Goal: Task Accomplishment & Management: Use online tool/utility

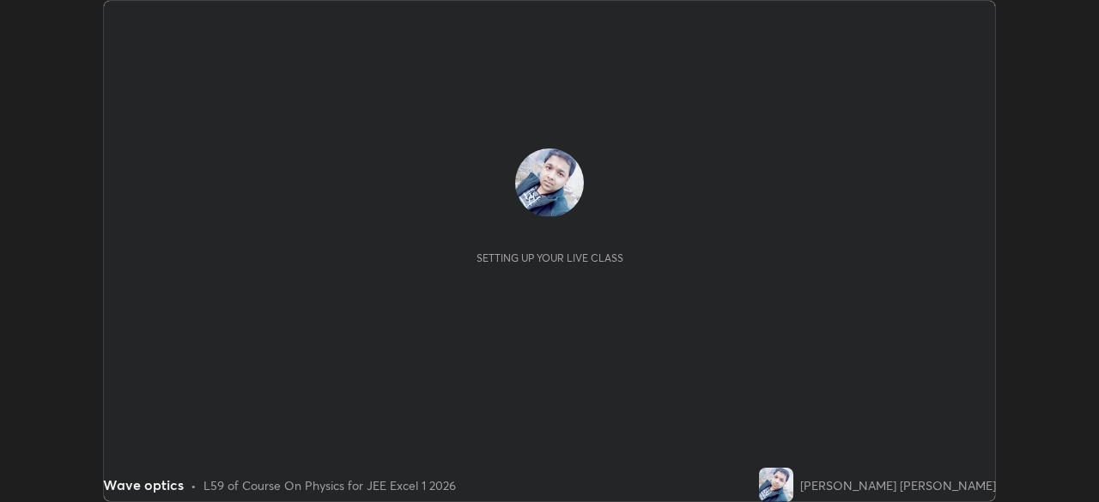
scroll to position [502, 1098]
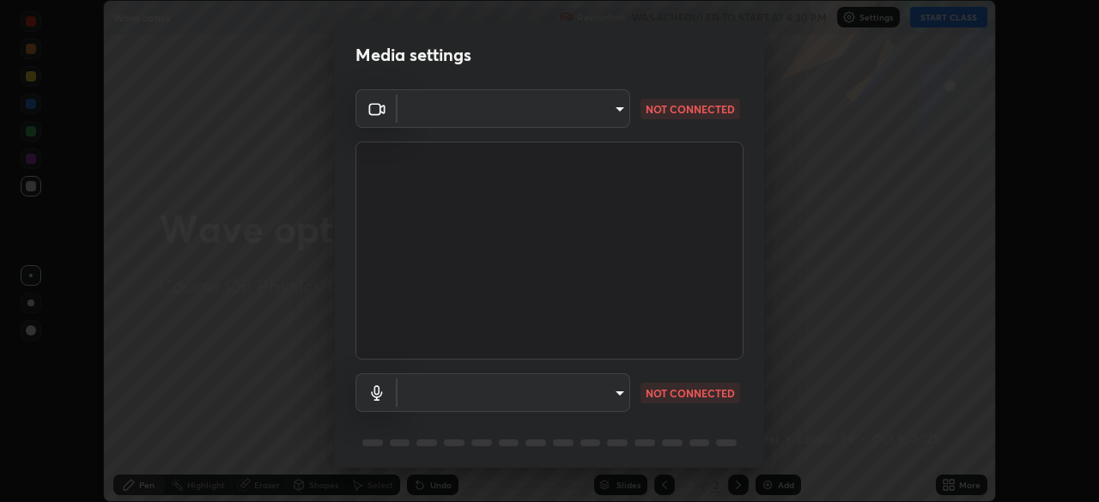
type input "b8f713a0fc2a4668ccd3874ce8ab2703f20e86d9f817921f365c1c4f78ca7a2c"
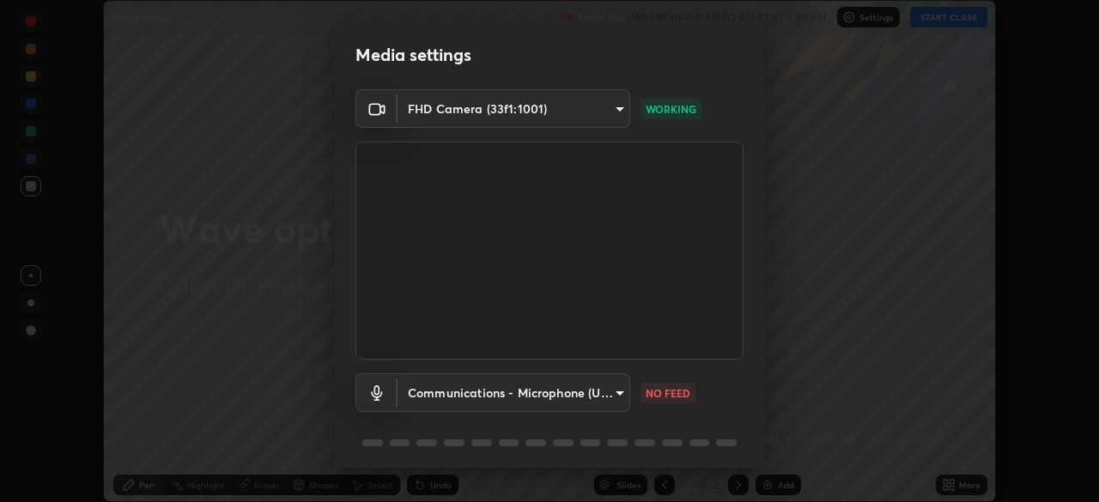
click at [513, 392] on body "Erase all Wave optics Recording WAS SCHEDULED TO START AT 4:30 PM Settings STAR…" at bounding box center [549, 251] width 1099 height 502
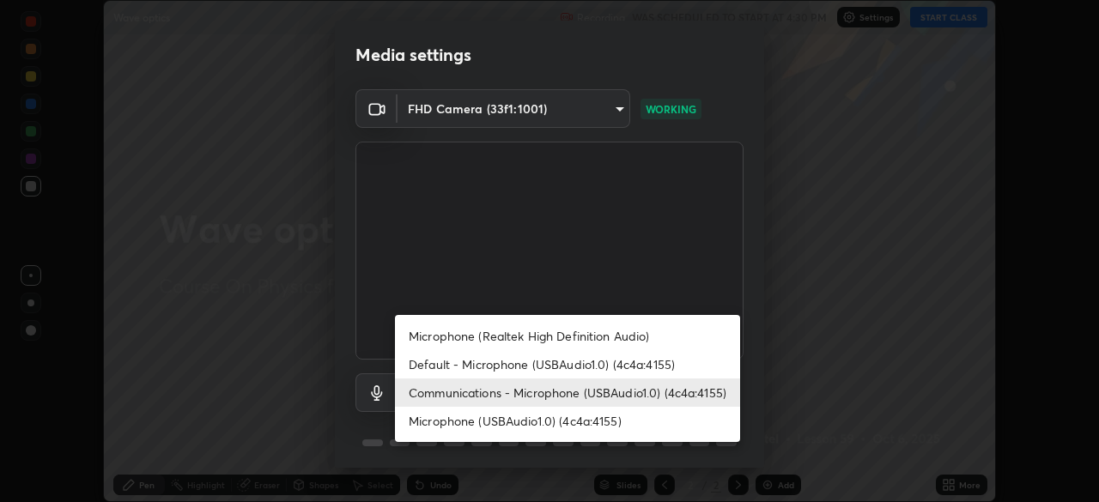
click at [482, 362] on li "Default - Microphone (USBAudio1.0) (4c4a:4155)" at bounding box center [567, 364] width 345 height 28
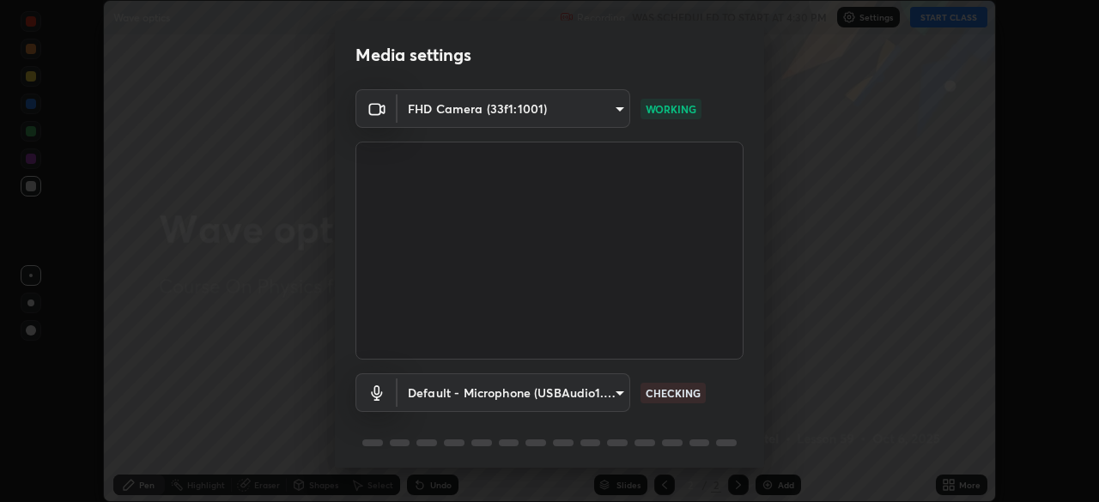
click at [464, 397] on body "Erase all Wave optics Recording WAS SCHEDULED TO START AT 4:30 PM Settings STAR…" at bounding box center [549, 251] width 1099 height 502
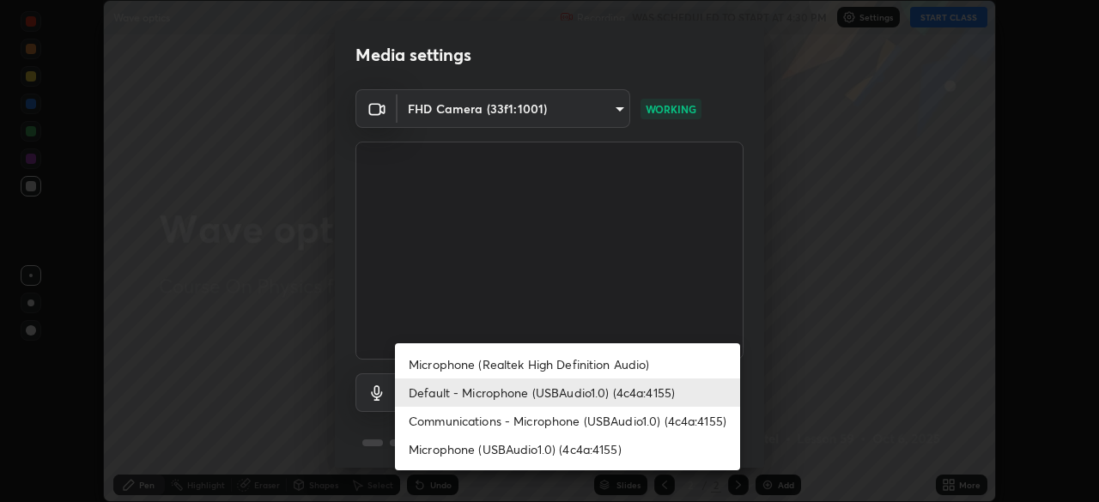
click at [446, 423] on li "Communications - Microphone (USBAudio1.0) (4c4a:4155)" at bounding box center [567, 421] width 345 height 28
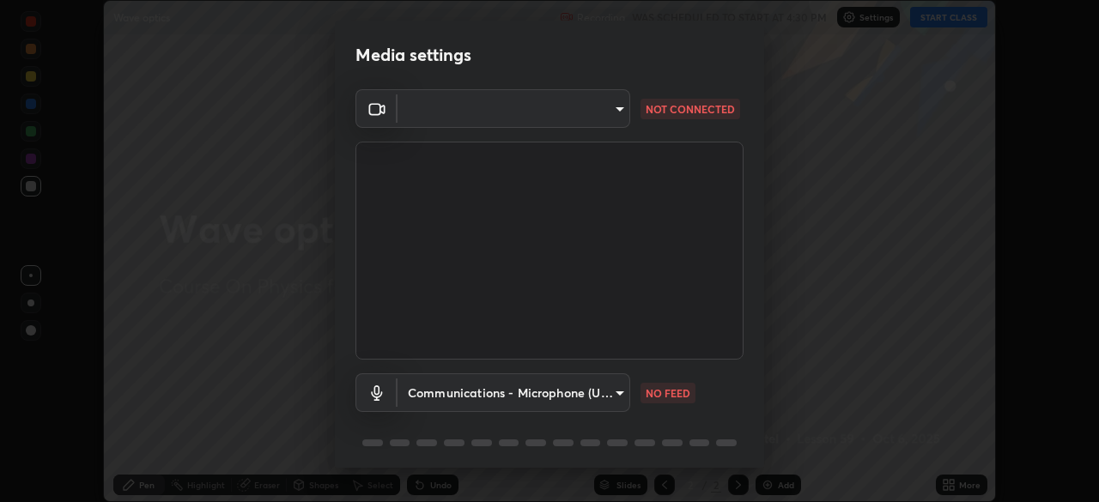
click at [485, 393] on body "Erase all Wave optics Recording WAS SCHEDULED TO START AT 4:30 PM Settings STAR…" at bounding box center [549, 251] width 1099 height 502
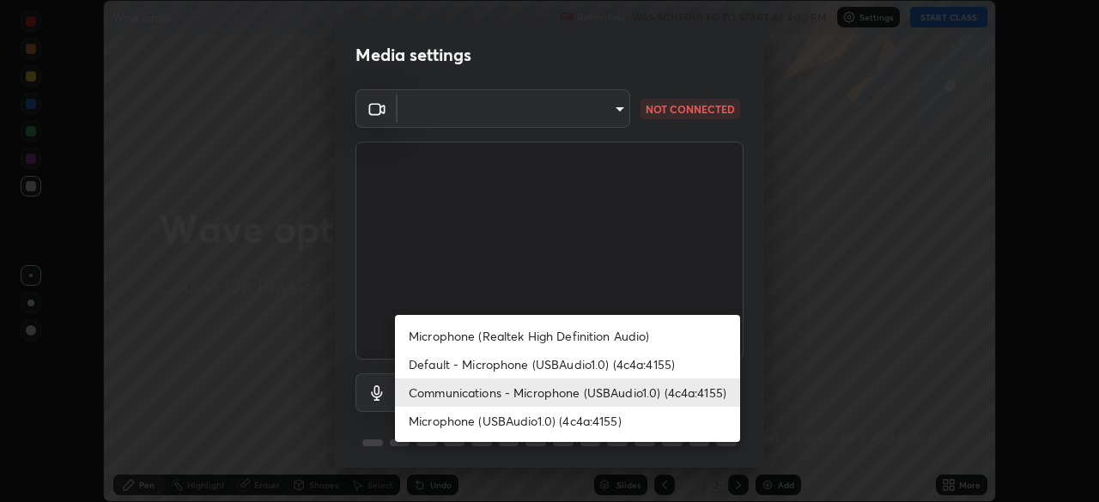
click at [491, 366] on li "Default - Microphone (USBAudio1.0) (4c4a:4155)" at bounding box center [567, 364] width 345 height 28
type input "default"
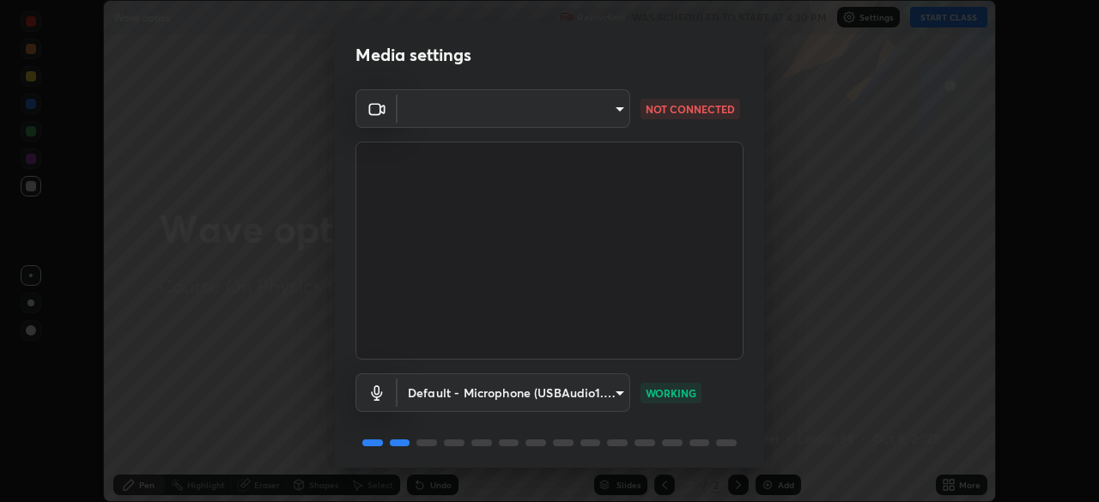
scroll to position [61, 0]
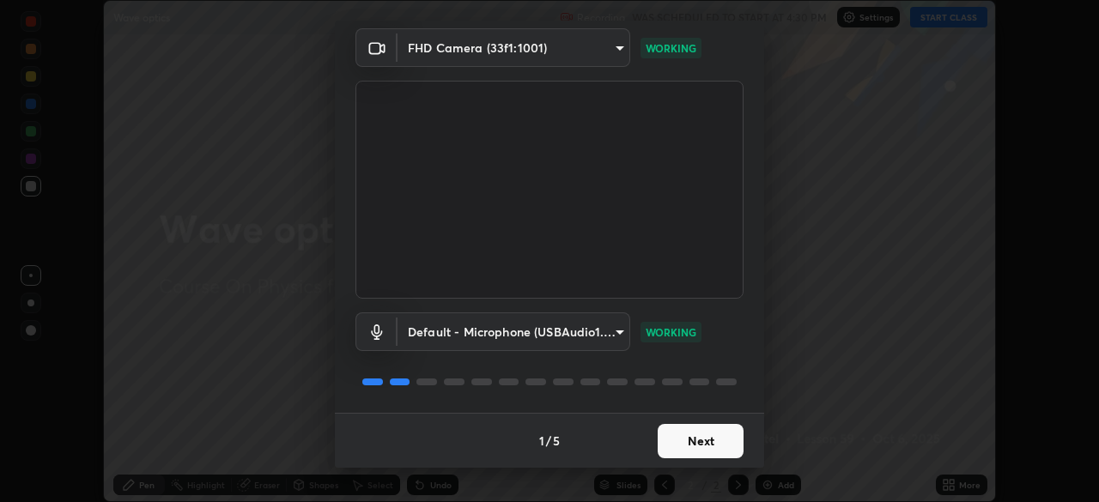
click at [680, 438] on button "Next" at bounding box center [701, 441] width 86 height 34
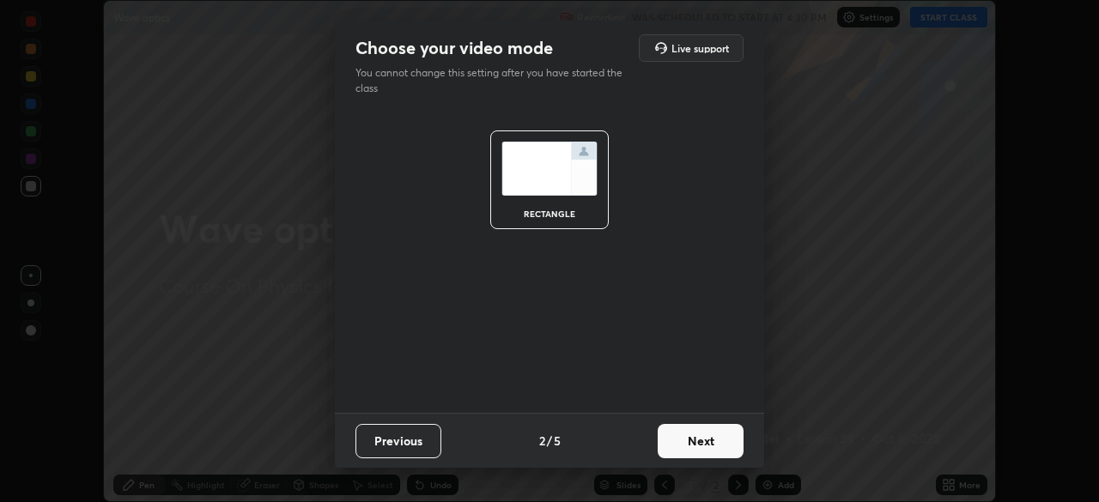
click at [687, 439] on button "Next" at bounding box center [701, 441] width 86 height 34
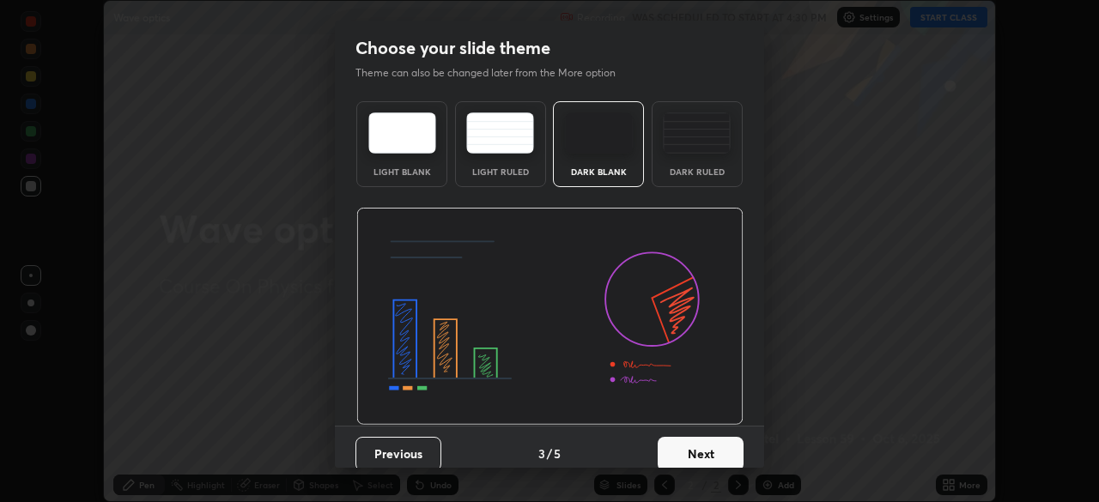
click at [694, 448] on button "Next" at bounding box center [701, 454] width 86 height 34
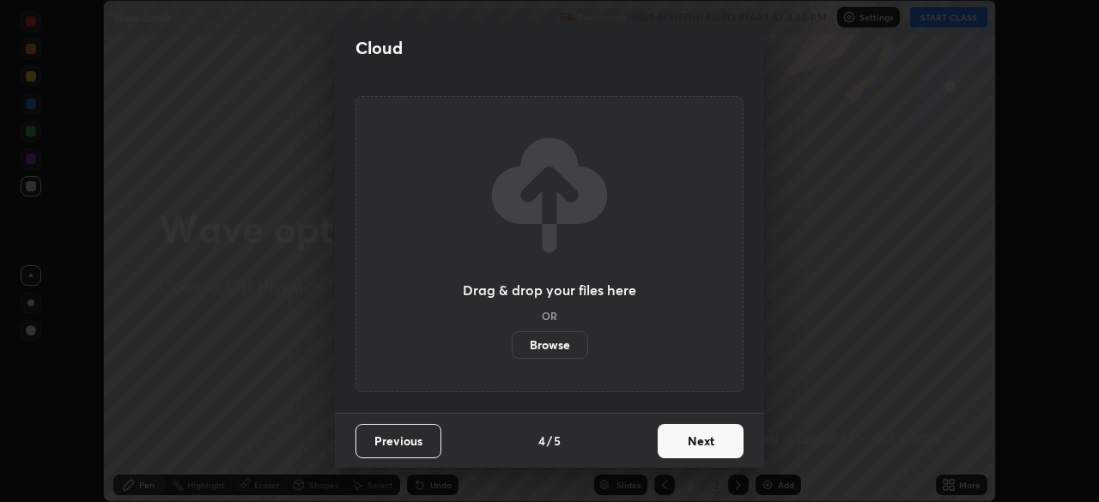
click at [694, 442] on button "Next" at bounding box center [701, 441] width 86 height 34
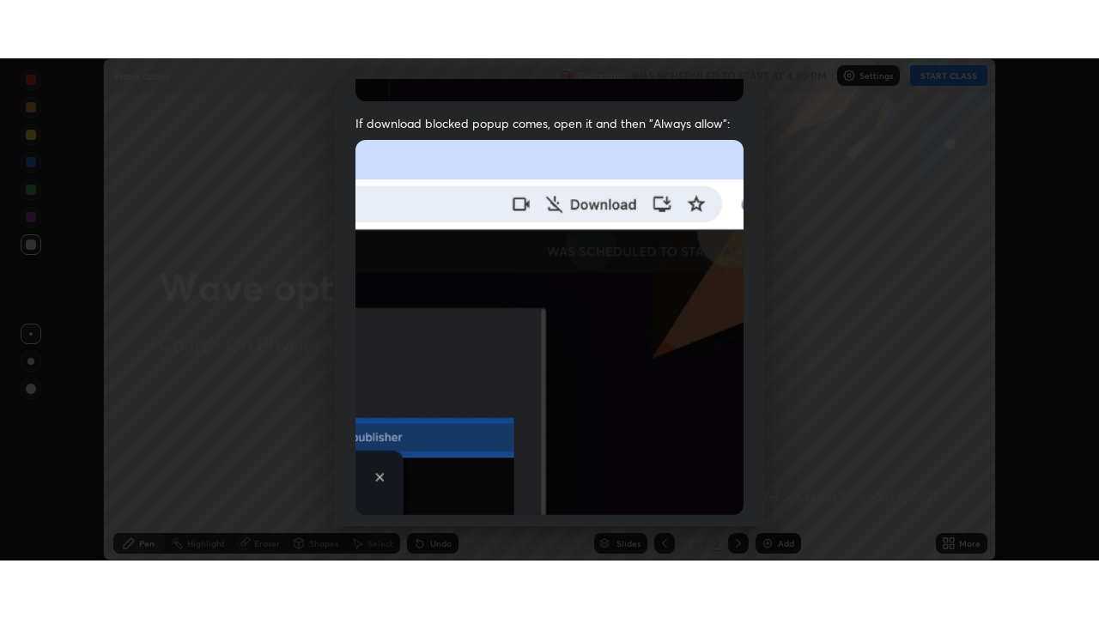
scroll to position [411, 0]
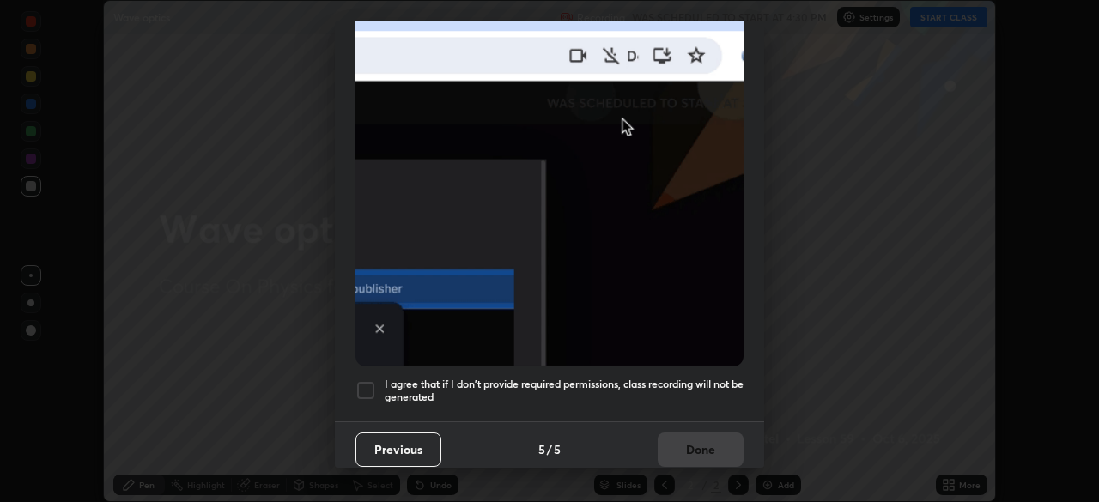
click at [408, 379] on h5 "I agree that if I don't provide required permissions, class recording will not …" at bounding box center [564, 391] width 359 height 27
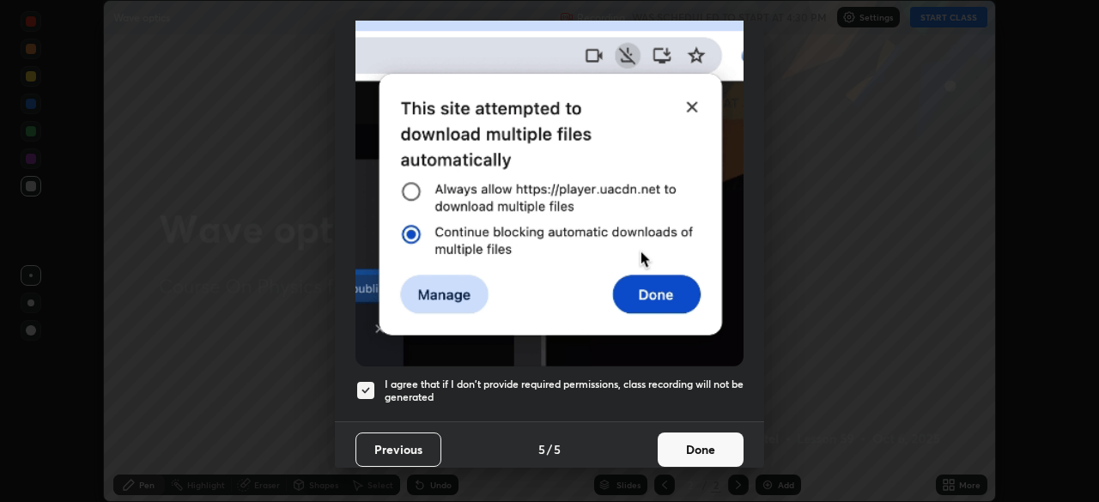
click at [684, 443] on button "Done" at bounding box center [701, 450] width 86 height 34
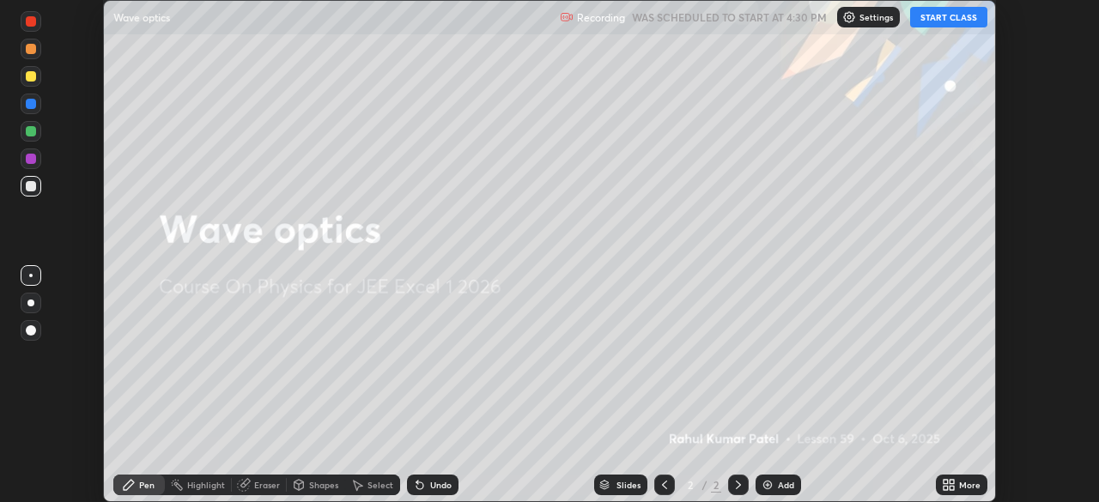
click at [961, 21] on button "START CLASS" at bounding box center [948, 17] width 77 height 21
click at [779, 485] on div "Add" at bounding box center [786, 485] width 16 height 9
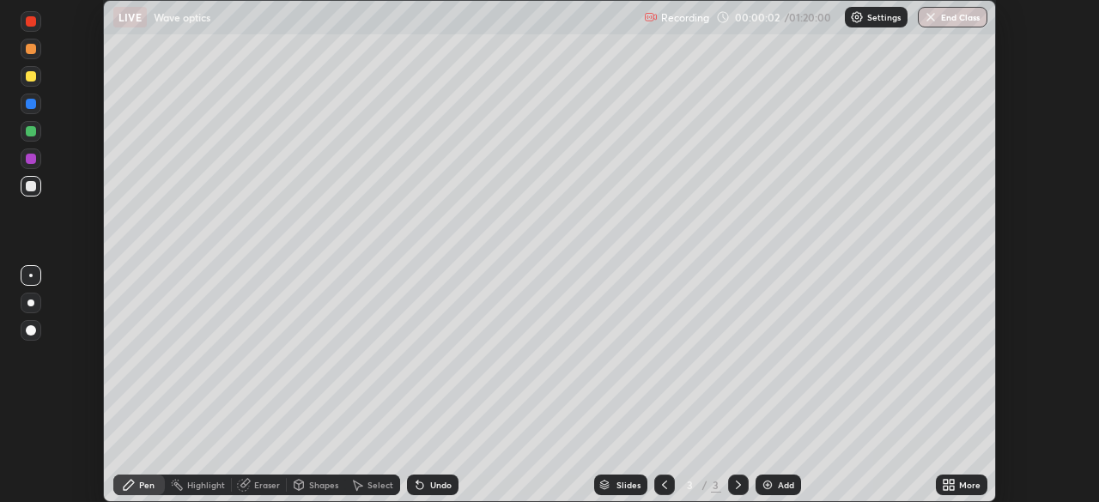
click at [956, 484] on div "More" at bounding box center [962, 485] width 52 height 21
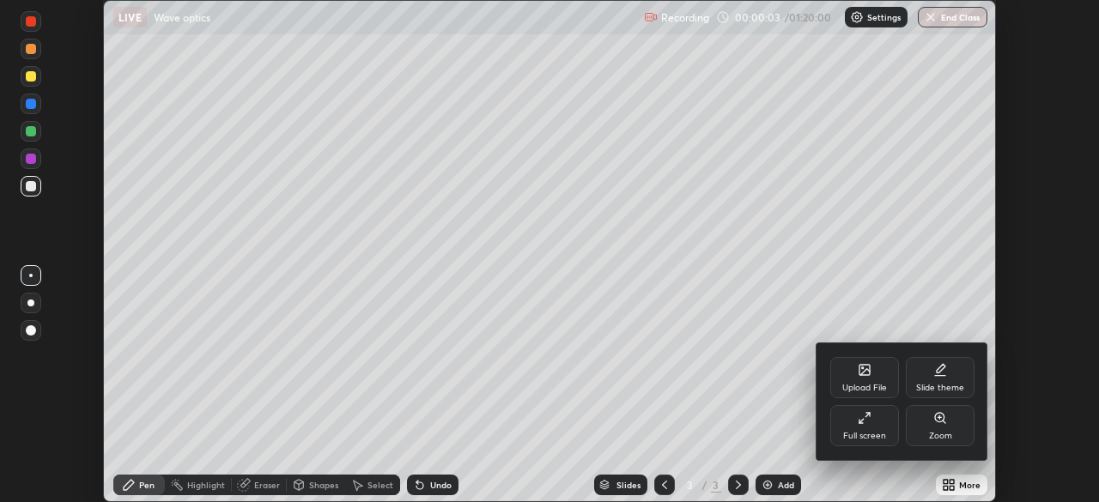
click at [859, 435] on div "Full screen" at bounding box center [864, 436] width 43 height 9
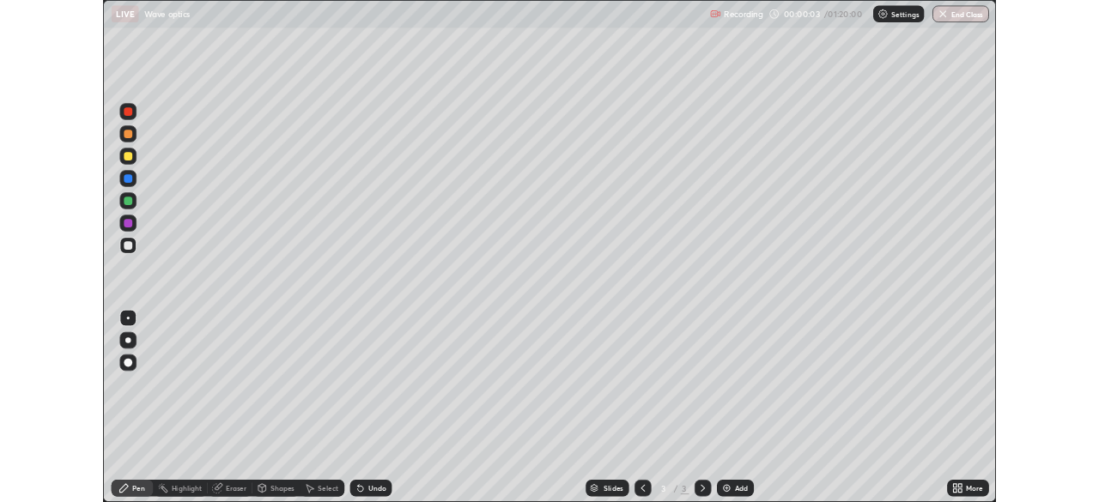
scroll to position [618, 1099]
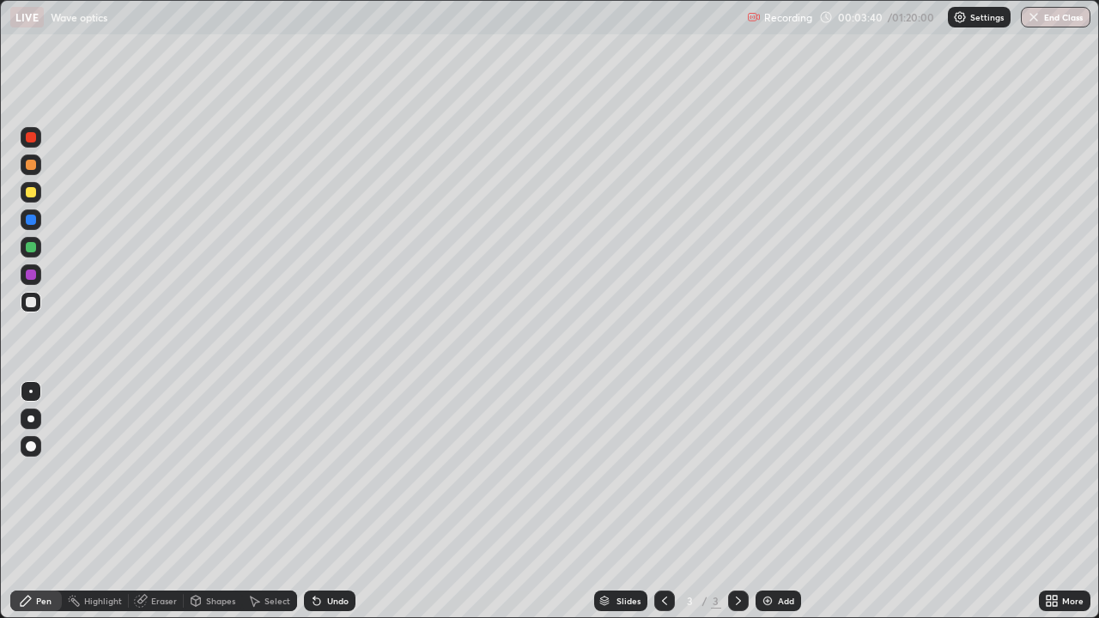
click at [33, 169] on div at bounding box center [31, 165] width 10 height 10
click at [30, 193] on div at bounding box center [31, 192] width 10 height 10
click at [32, 306] on div at bounding box center [31, 302] width 10 height 10
click at [327, 501] on div "Undo" at bounding box center [337, 601] width 21 height 9
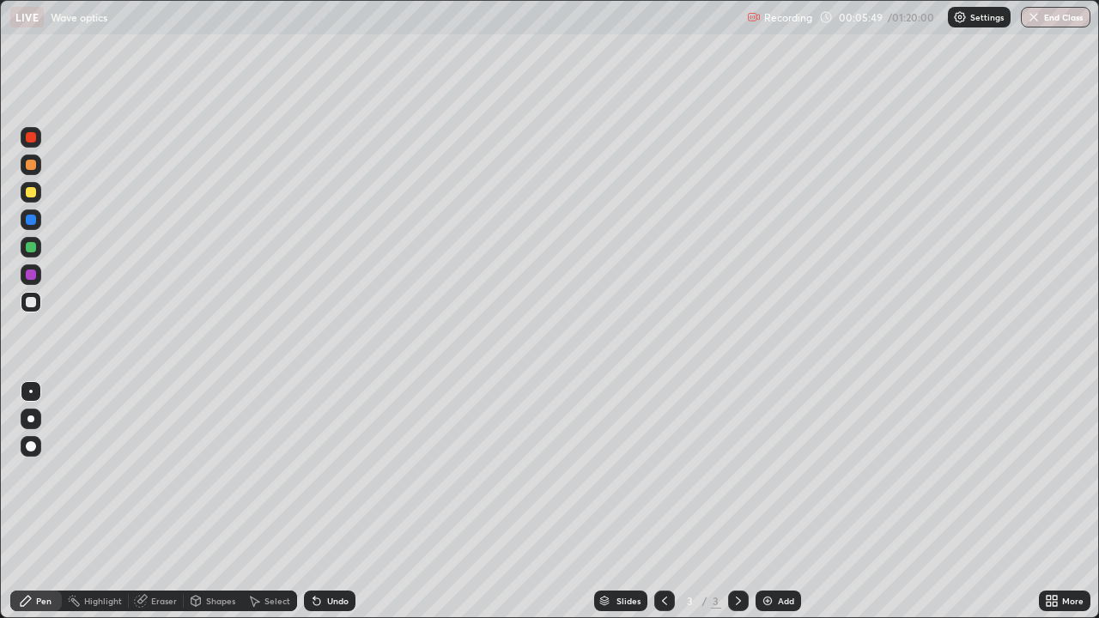
click at [324, 501] on div "Undo" at bounding box center [330, 601] width 52 height 21
click at [323, 501] on div "Undo" at bounding box center [330, 601] width 52 height 21
click at [32, 278] on div at bounding box center [31, 275] width 10 height 10
click at [341, 501] on div "Undo" at bounding box center [337, 601] width 21 height 9
click at [341, 501] on div "Undo" at bounding box center [330, 601] width 52 height 21
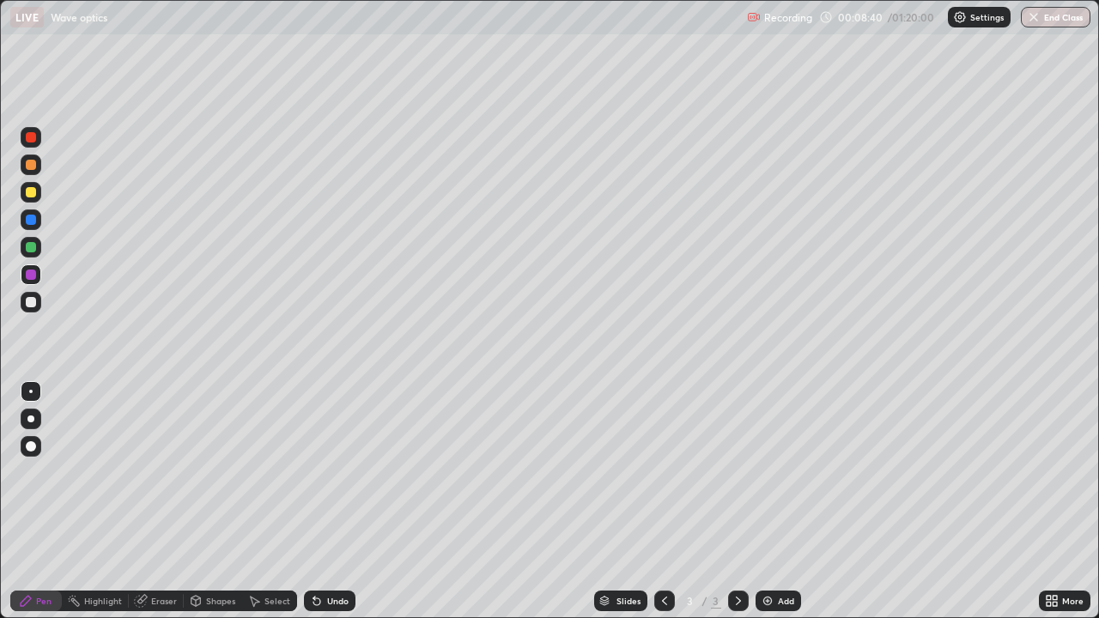
click at [773, 501] on div "Add" at bounding box center [777, 601] width 45 height 21
click at [33, 172] on div at bounding box center [31, 165] width 21 height 21
click at [32, 277] on div at bounding box center [31, 275] width 10 height 10
click at [34, 306] on div at bounding box center [31, 302] width 21 height 21
click at [337, 501] on div "Undo" at bounding box center [337, 601] width 21 height 9
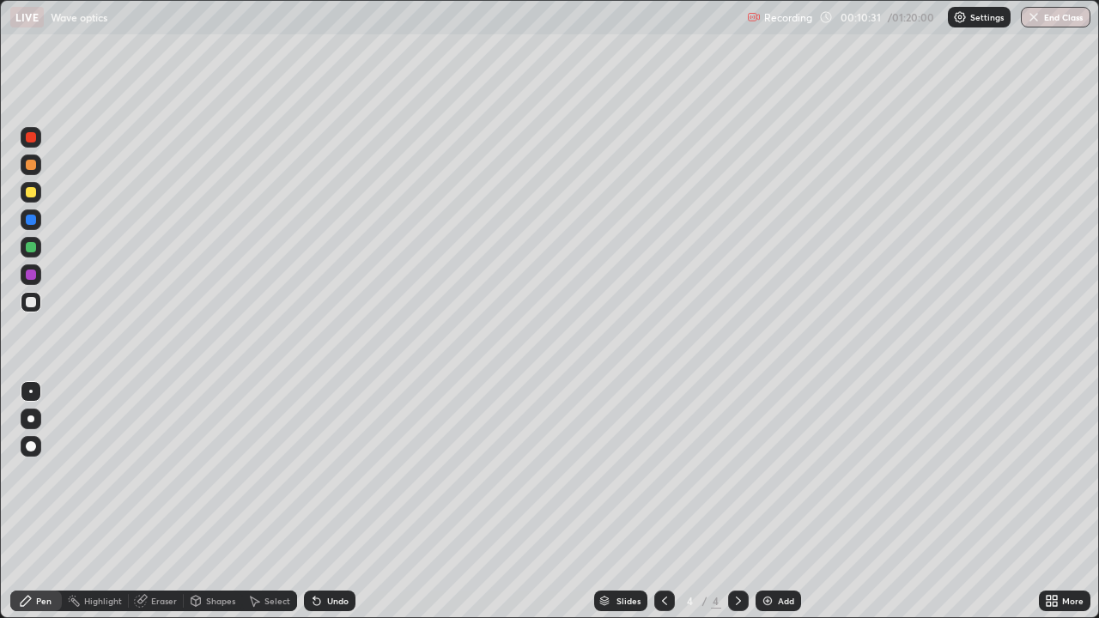
click at [336, 501] on div "Undo" at bounding box center [337, 601] width 21 height 9
click at [778, 501] on div "Add" at bounding box center [786, 601] width 16 height 9
click at [33, 169] on div at bounding box center [31, 165] width 10 height 10
click at [773, 501] on div "Add" at bounding box center [777, 601] width 45 height 21
click at [31, 250] on div at bounding box center [31, 247] width 10 height 10
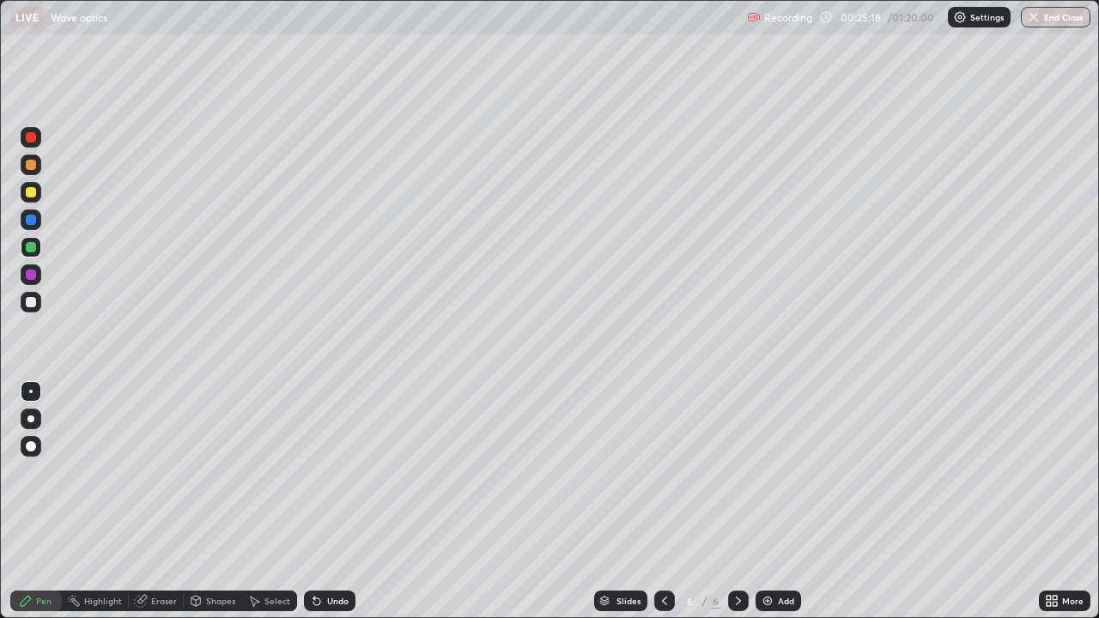
click at [328, 501] on div "Undo" at bounding box center [337, 601] width 21 height 9
click at [198, 501] on icon at bounding box center [195, 601] width 9 height 10
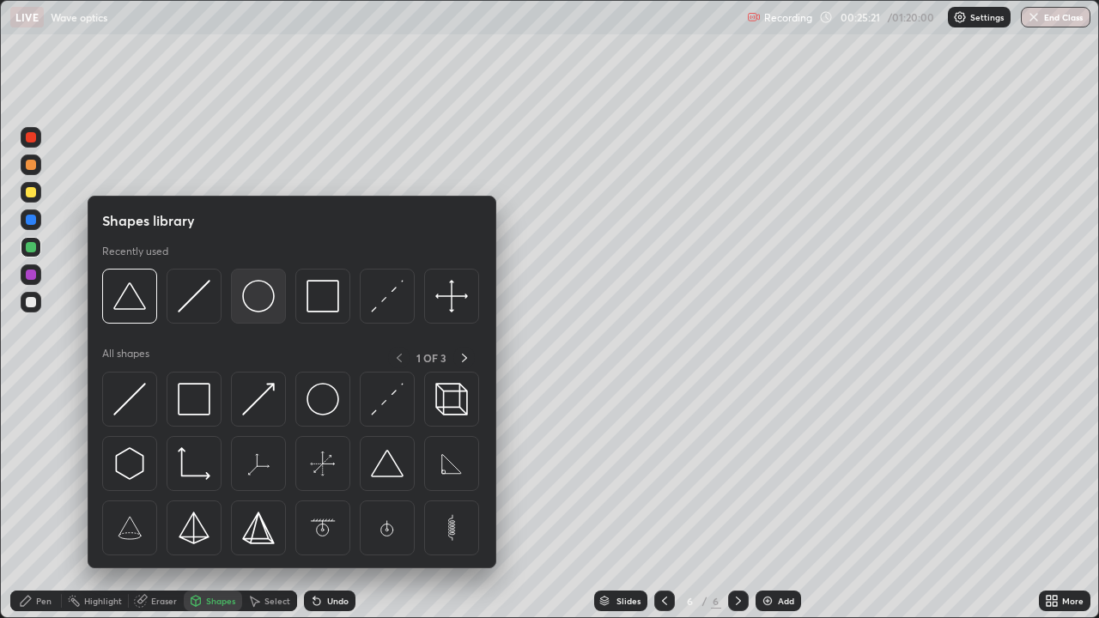
click at [258, 295] on img at bounding box center [258, 296] width 33 height 33
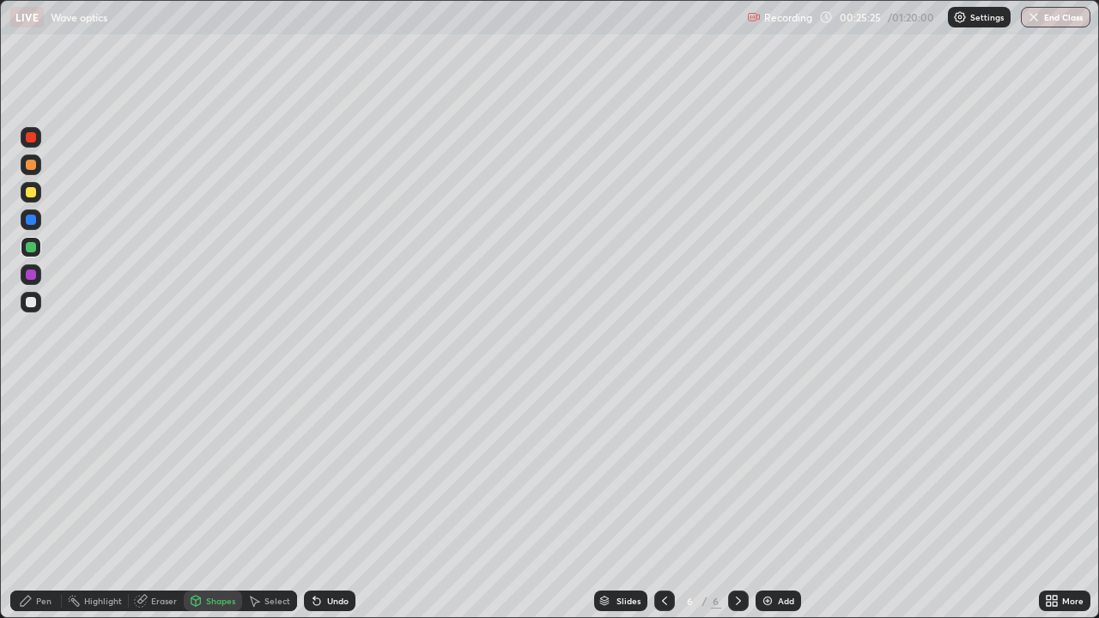
click at [48, 501] on div "Pen" at bounding box center [43, 601] width 15 height 9
click at [33, 300] on div at bounding box center [31, 302] width 10 height 10
click at [32, 251] on div at bounding box center [31, 247] width 10 height 10
click at [29, 191] on div at bounding box center [31, 192] width 10 height 10
click at [767, 501] on img at bounding box center [768, 601] width 14 height 14
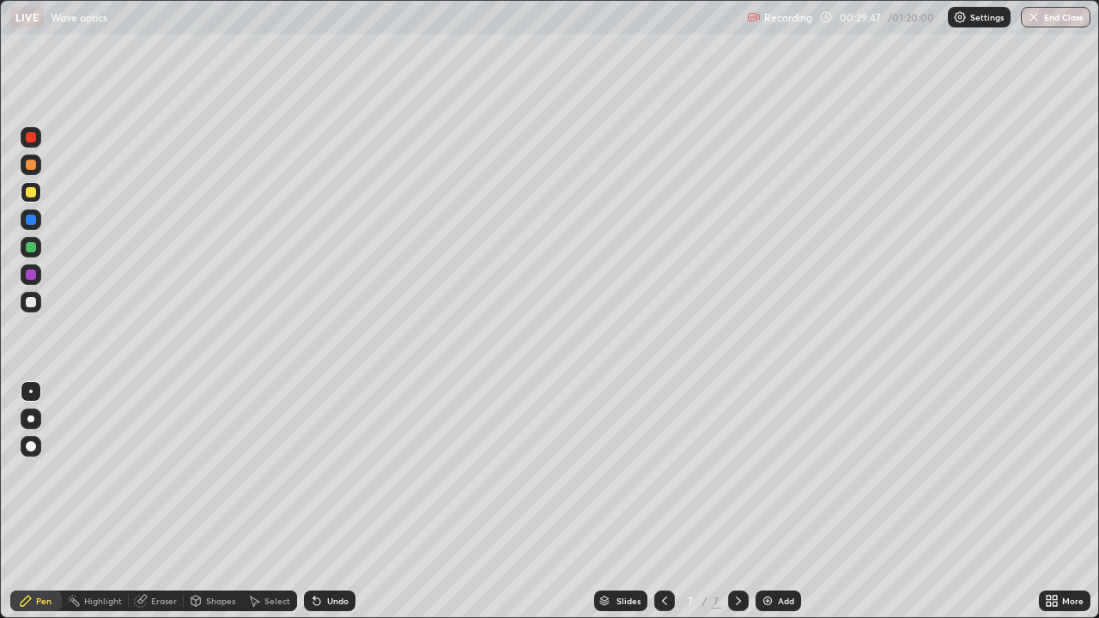
click at [215, 501] on div "Shapes" at bounding box center [220, 601] width 29 height 9
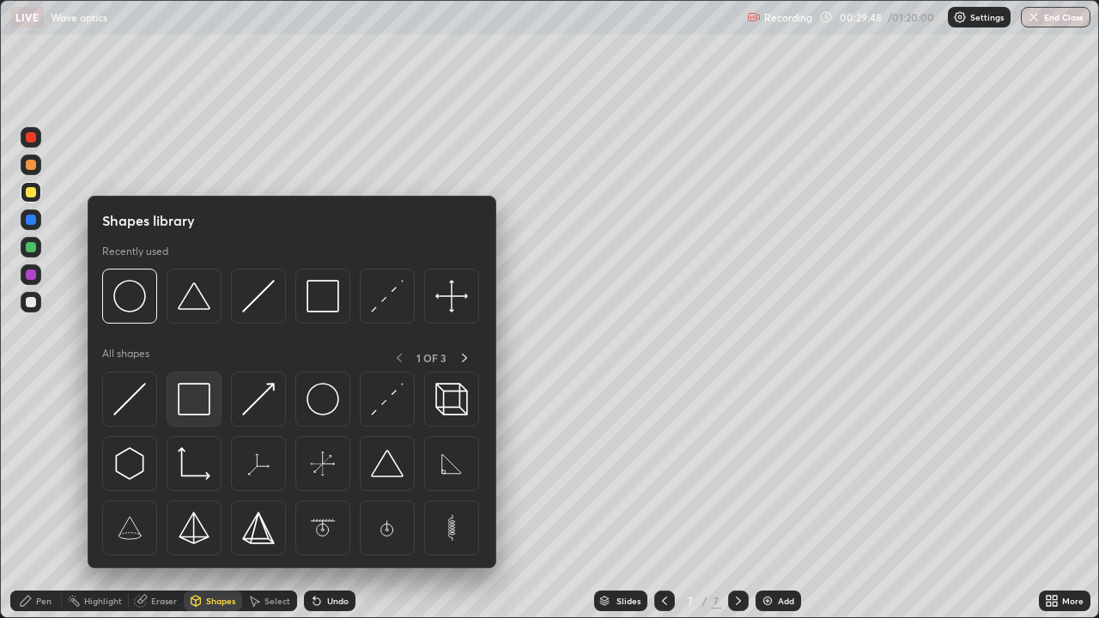
click at [194, 399] on img at bounding box center [194, 399] width 33 height 33
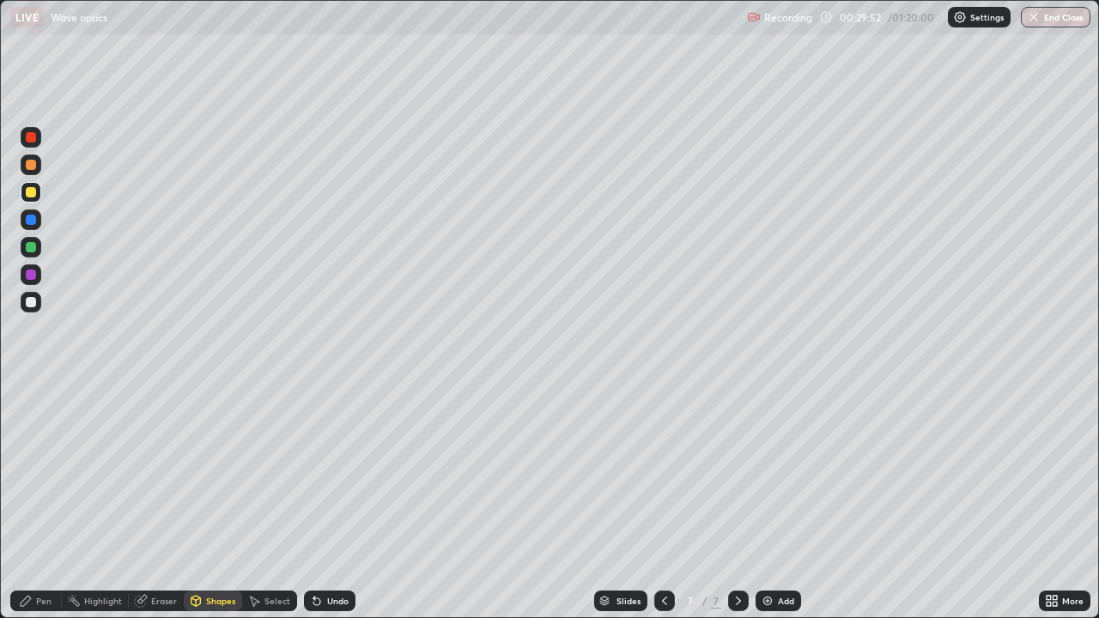
click at [33, 501] on div "Pen" at bounding box center [36, 601] width 52 height 21
click at [34, 173] on div at bounding box center [31, 165] width 21 height 21
click at [34, 228] on div at bounding box center [31, 219] width 21 height 21
click at [321, 501] on icon at bounding box center [317, 601] width 14 height 14
click at [321, 501] on div "Undo" at bounding box center [330, 601] width 52 height 21
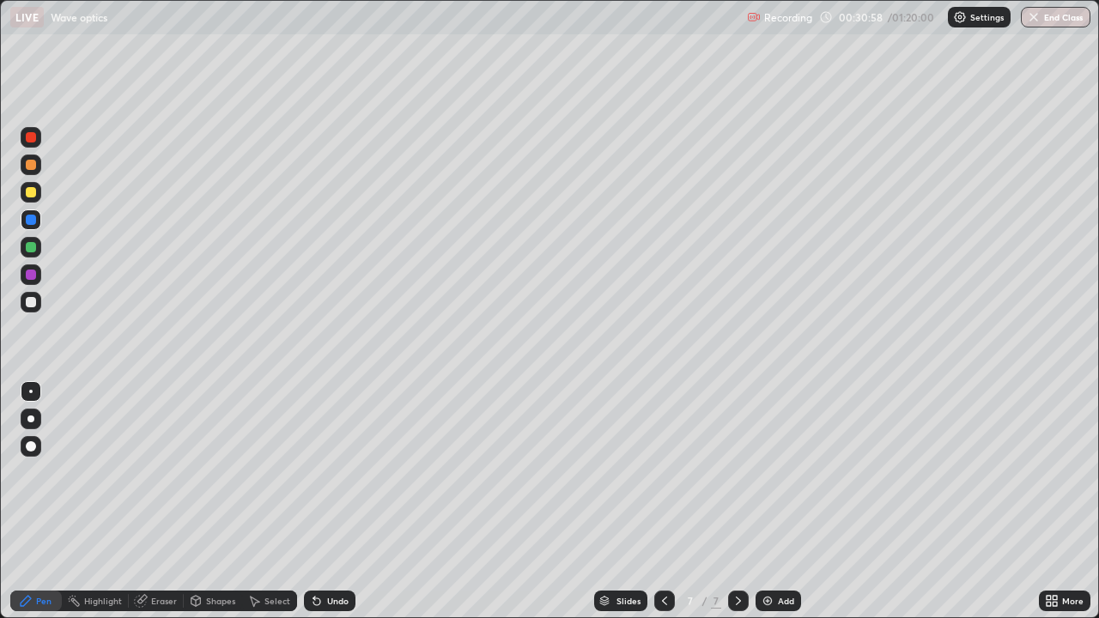
click at [32, 306] on div at bounding box center [31, 302] width 10 height 10
click at [773, 501] on div "Add" at bounding box center [777, 601] width 45 height 21
click at [35, 167] on div at bounding box center [31, 165] width 21 height 21
click at [34, 279] on div at bounding box center [31, 274] width 21 height 21
click at [39, 253] on div at bounding box center [31, 247] width 21 height 21
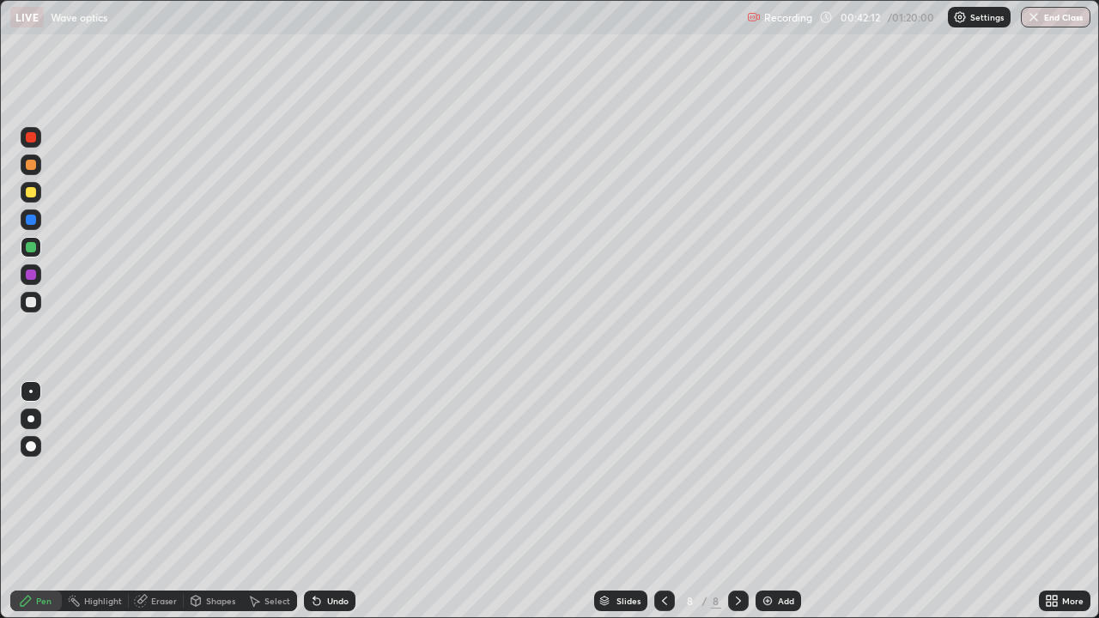
click at [31, 223] on div at bounding box center [31, 220] width 10 height 10
click at [33, 253] on div at bounding box center [31, 247] width 21 height 21
click at [767, 501] on img at bounding box center [768, 601] width 14 height 14
click at [35, 168] on div at bounding box center [31, 165] width 21 height 21
click at [211, 501] on div "Shapes" at bounding box center [220, 601] width 29 height 9
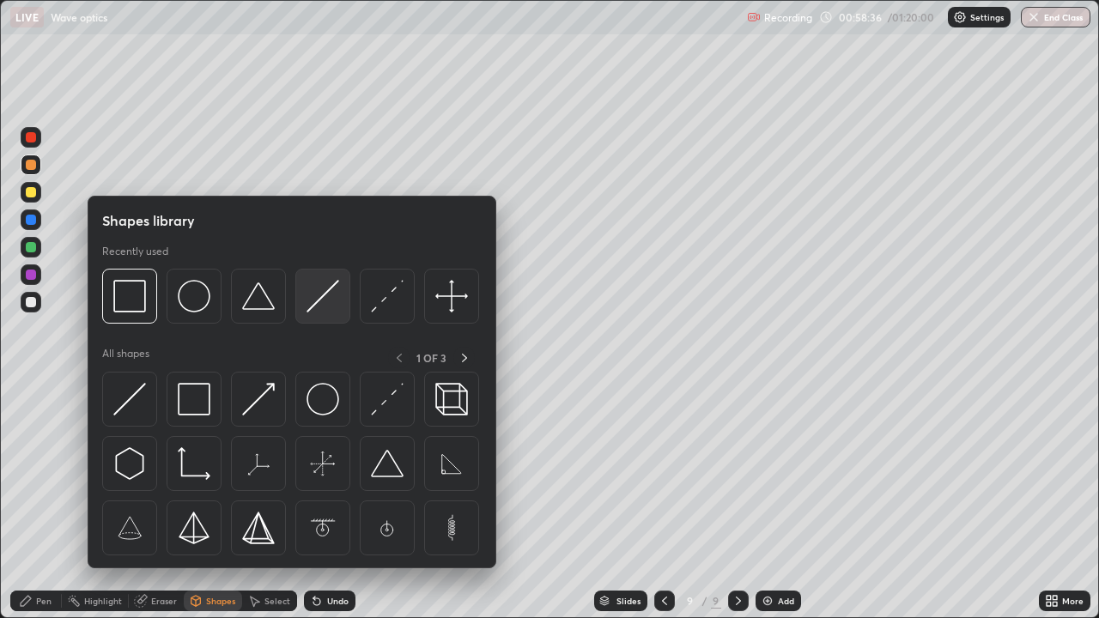
click at [315, 300] on img at bounding box center [322, 296] width 33 height 33
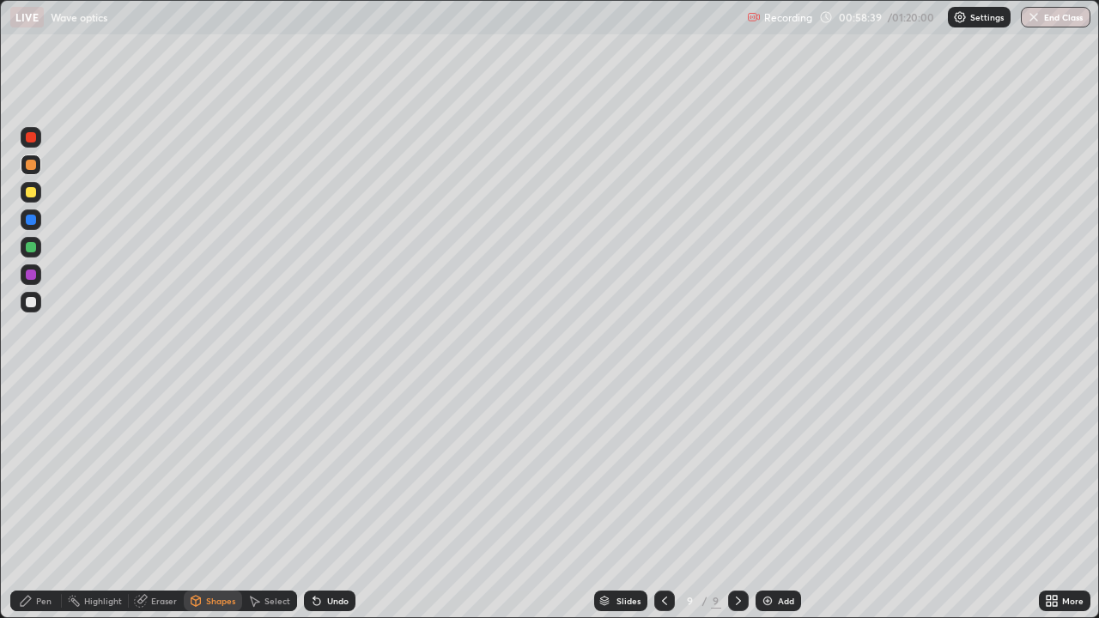
click at [47, 501] on div "Pen" at bounding box center [43, 601] width 15 height 9
click at [31, 193] on div at bounding box center [31, 192] width 10 height 10
click at [662, 501] on icon at bounding box center [664, 601] width 5 height 9
click at [729, 501] on div at bounding box center [738, 601] width 21 height 21
click at [153, 501] on div "Eraser" at bounding box center [164, 601] width 26 height 9
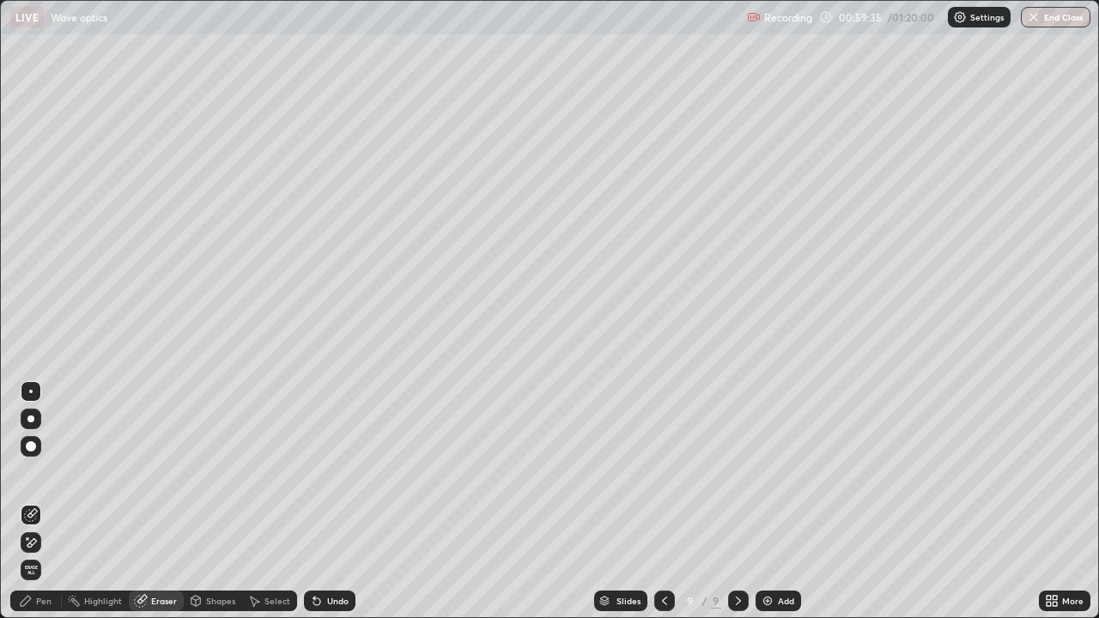
click at [42, 501] on div "Pen" at bounding box center [43, 601] width 15 height 9
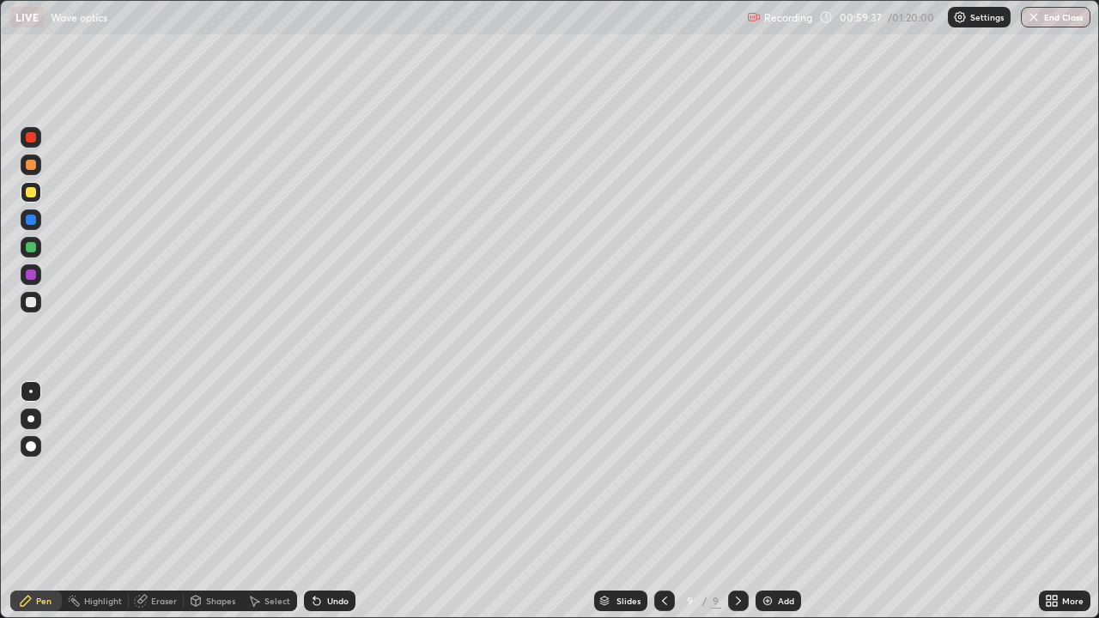
click at [31, 276] on div at bounding box center [31, 275] width 10 height 10
click at [327, 501] on div "Undo" at bounding box center [337, 601] width 21 height 9
click at [773, 501] on img at bounding box center [768, 601] width 14 height 14
click at [29, 221] on div at bounding box center [31, 220] width 10 height 10
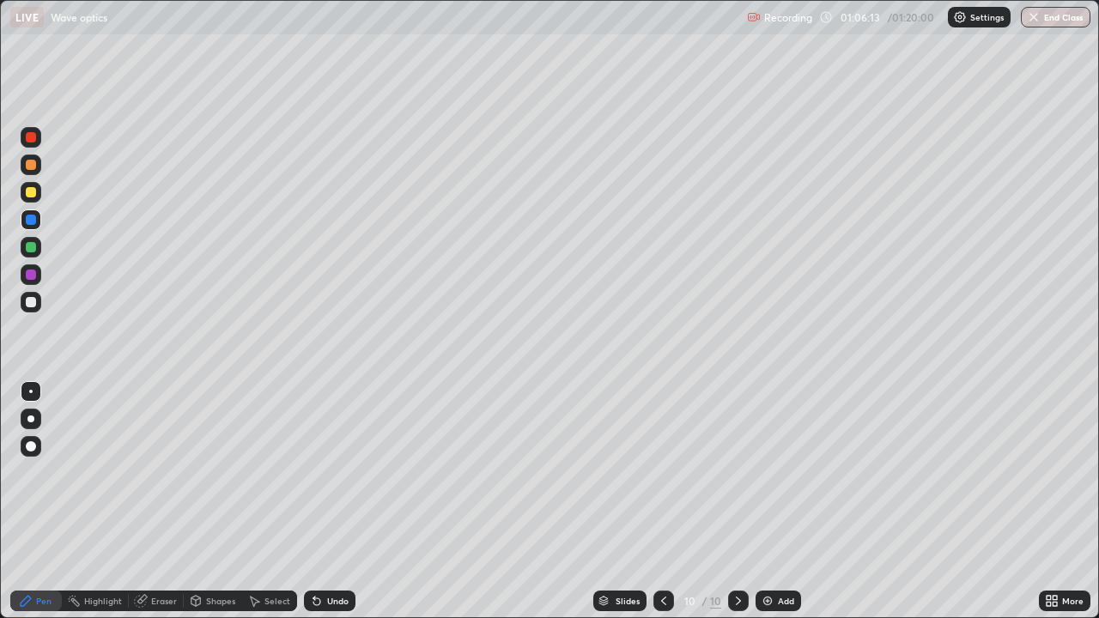
click at [655, 501] on div at bounding box center [663, 601] width 21 height 21
click at [737, 501] on icon at bounding box center [738, 601] width 14 height 14
click at [33, 246] on div at bounding box center [31, 247] width 10 height 10
click at [665, 501] on icon at bounding box center [664, 601] width 14 height 14
click at [743, 501] on div at bounding box center [738, 601] width 21 height 21
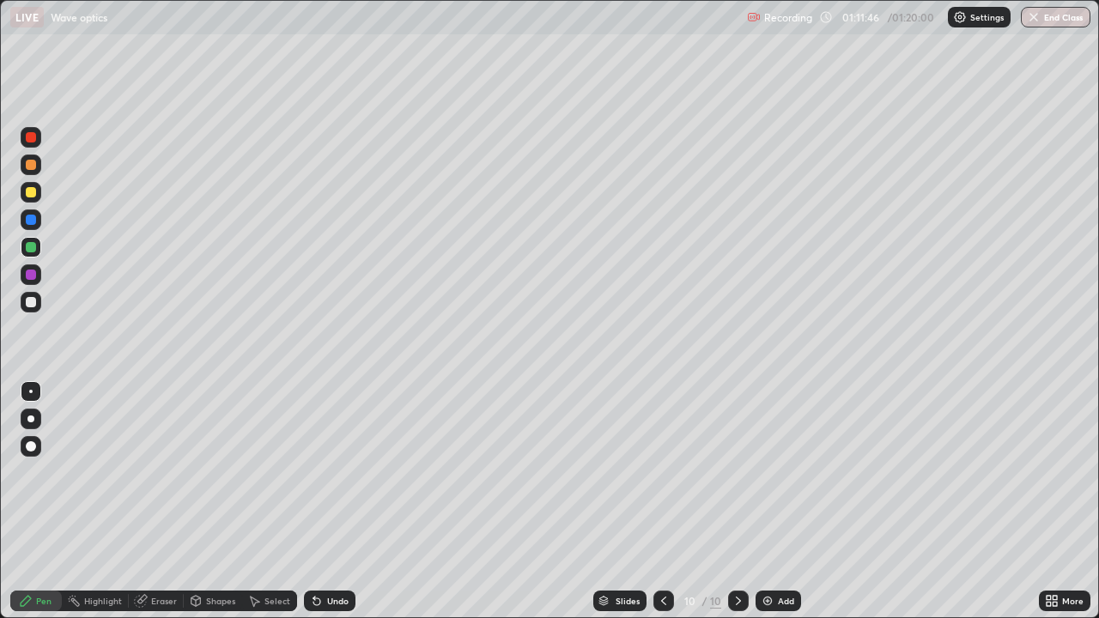
click at [770, 501] on img at bounding box center [768, 601] width 14 height 14
click at [1051, 21] on button "End Class" at bounding box center [1056, 17] width 68 height 21
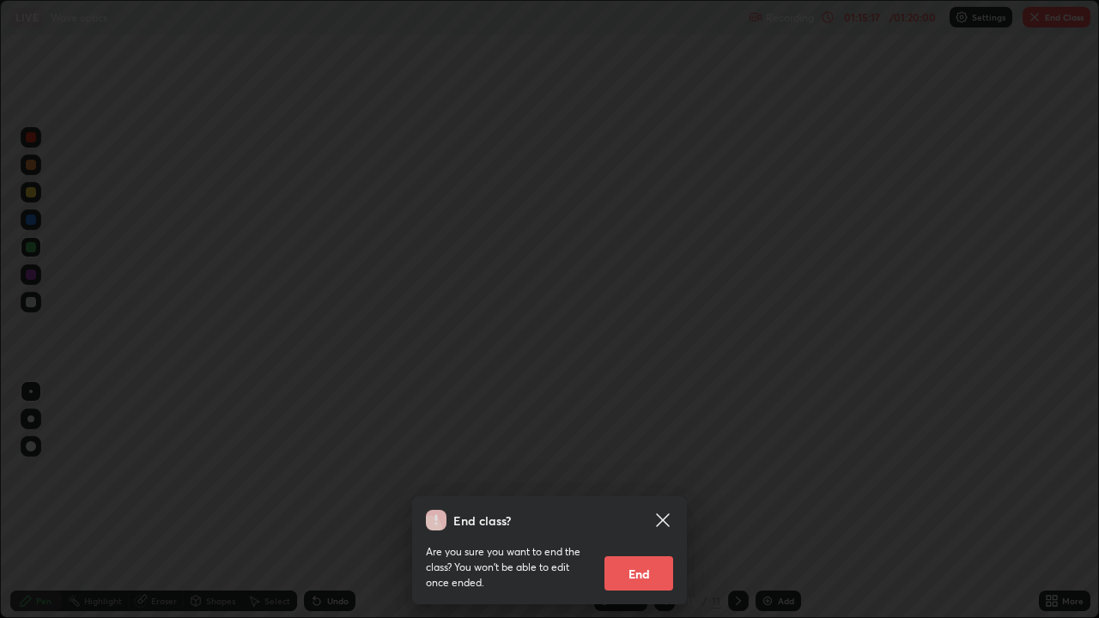
click at [635, 501] on button "End" at bounding box center [638, 573] width 69 height 34
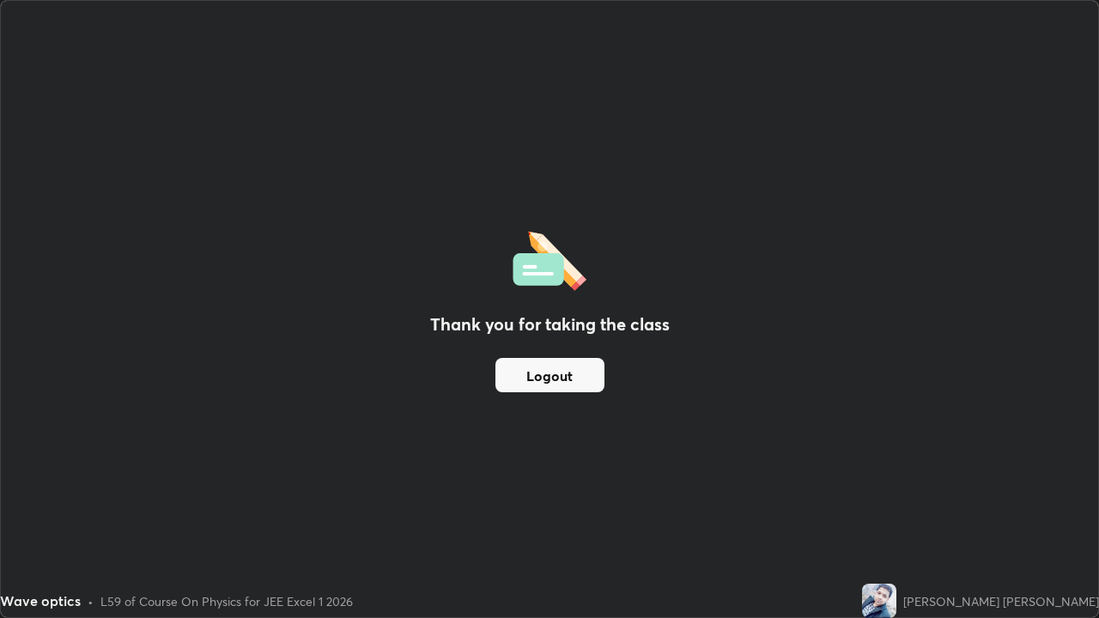
click at [567, 383] on button "Logout" at bounding box center [549, 375] width 109 height 34
click at [571, 382] on button "Logout" at bounding box center [549, 375] width 109 height 34
click at [570, 381] on button "Logout" at bounding box center [549, 375] width 109 height 34
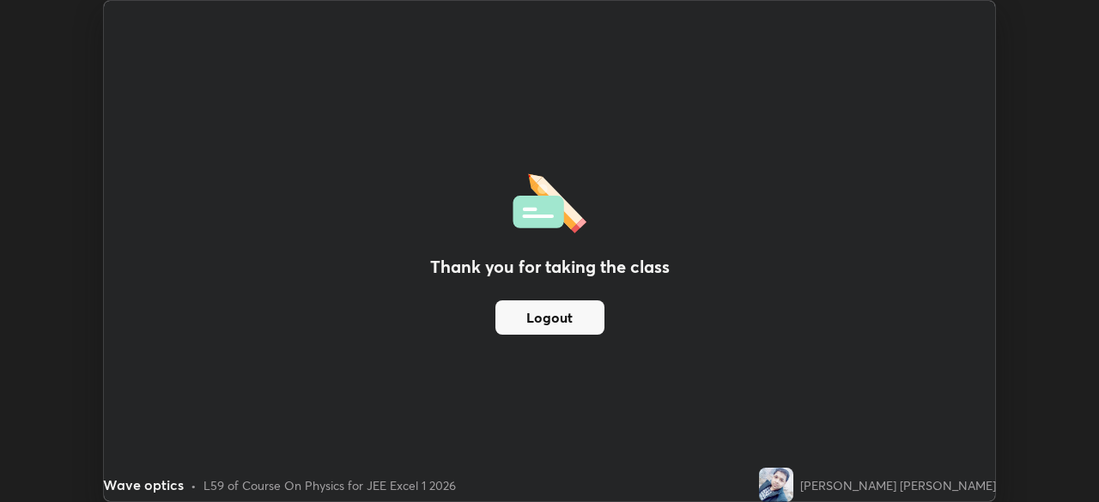
scroll to position [85343, 84746]
click at [554, 316] on button "Logout" at bounding box center [549, 317] width 109 height 34
click at [557, 319] on button "Logout" at bounding box center [549, 317] width 109 height 34
click at [552, 318] on button "Logout" at bounding box center [549, 317] width 109 height 34
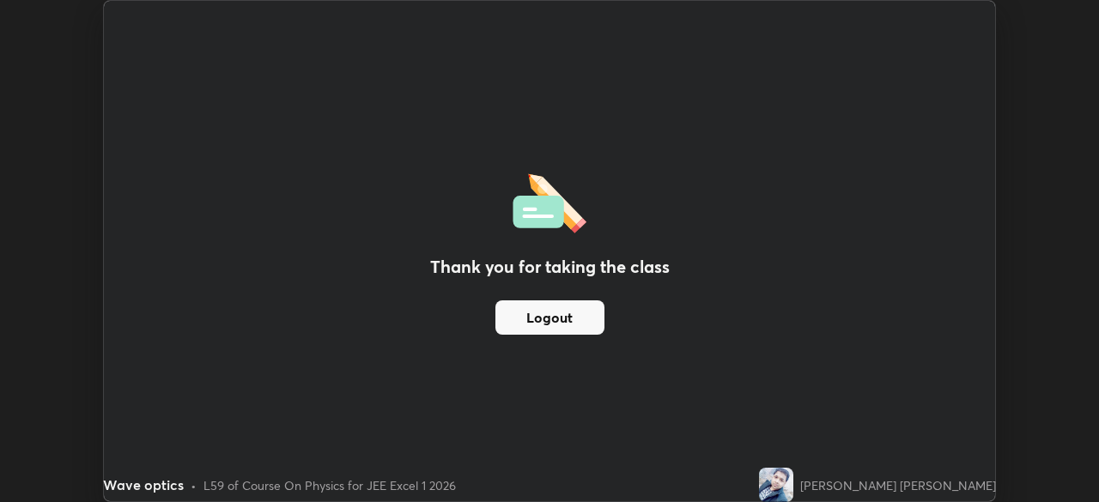
click at [526, 312] on button "Logout" at bounding box center [549, 317] width 109 height 34
click at [534, 312] on button "Logout" at bounding box center [549, 317] width 109 height 34
click at [532, 314] on button "Logout" at bounding box center [549, 317] width 109 height 34
click at [541, 318] on button "Logout" at bounding box center [549, 317] width 109 height 34
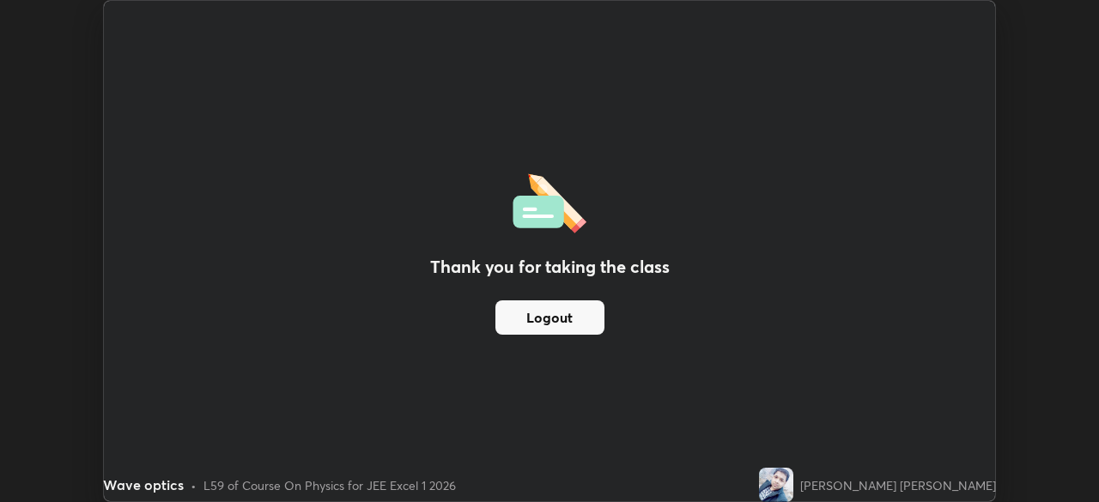
click at [569, 317] on button "Logout" at bounding box center [549, 317] width 109 height 34
click at [568, 317] on button "Logout" at bounding box center [549, 317] width 109 height 34
click at [573, 317] on button "Logout" at bounding box center [549, 317] width 109 height 34
